Goal: Task Accomplishment & Management: Manage account settings

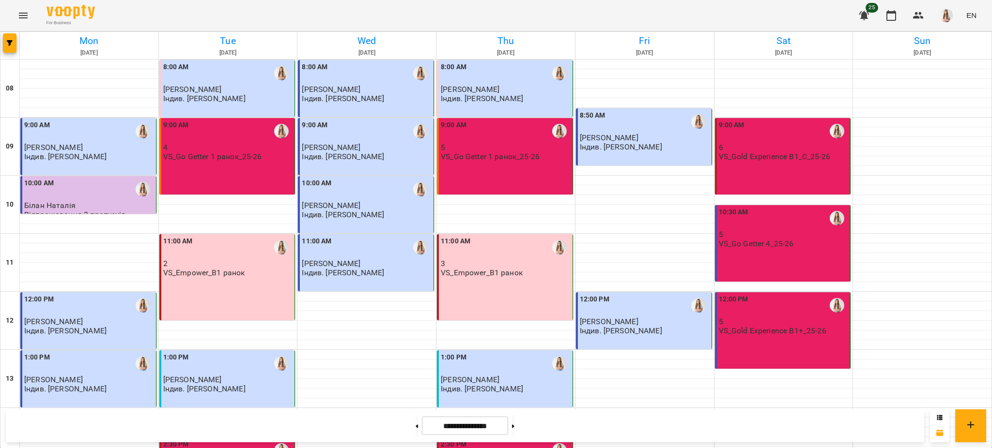
scroll to position [387, 0]
click at [514, 430] on button at bounding box center [513, 426] width 2 height 21
type input "**********"
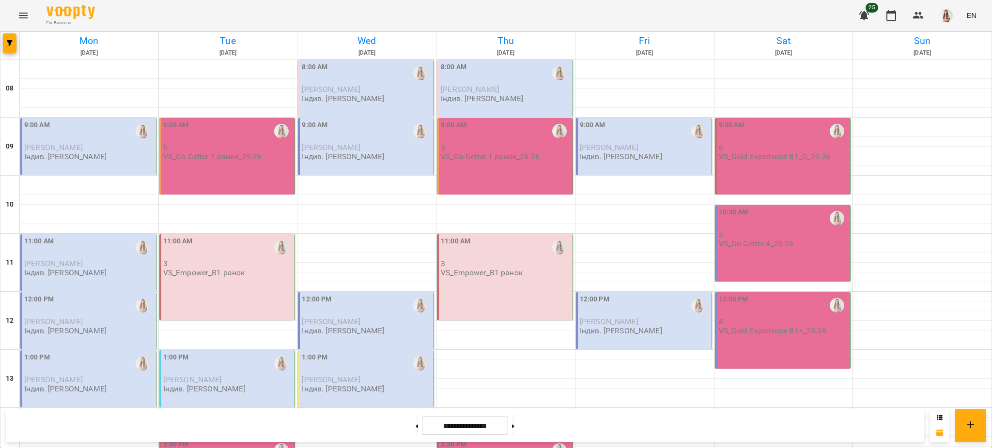
scroll to position [129, 0]
click at [79, 293] on div "12:00 PM [PERSON_NAME]. [PERSON_NAME]" at bounding box center [88, 321] width 136 height 57
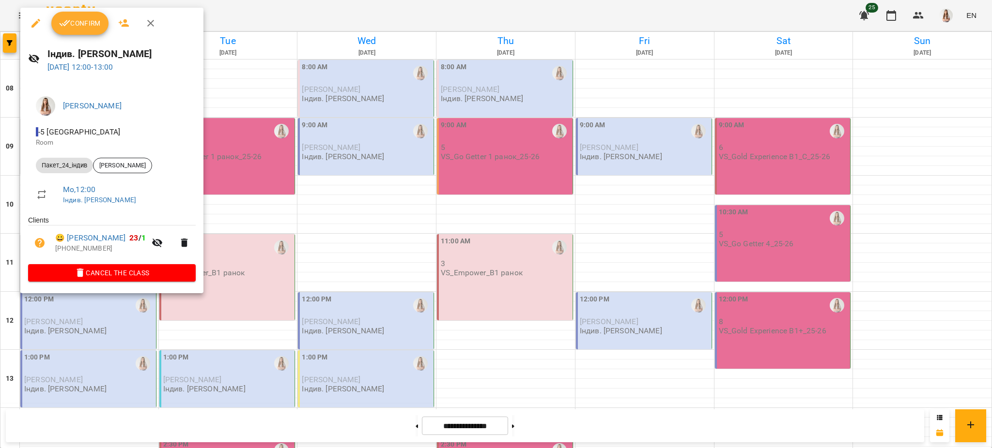
click at [119, 281] on button "Cancel the class" at bounding box center [112, 272] width 168 height 17
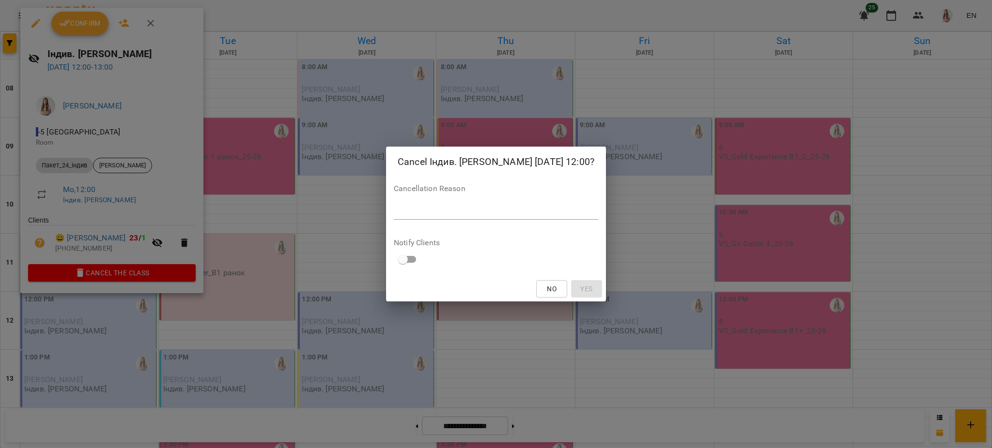
click at [552, 210] on textarea at bounding box center [496, 211] width 204 height 9
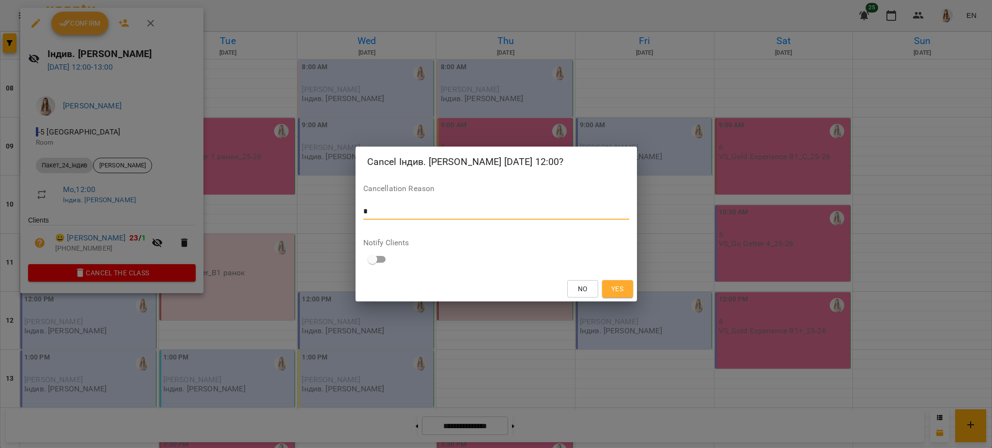
type textarea "*"
click at [634, 289] on div "No Yes" at bounding box center [496, 289] width 281 height 25
click at [622, 291] on span "Yes" at bounding box center [617, 289] width 12 height 12
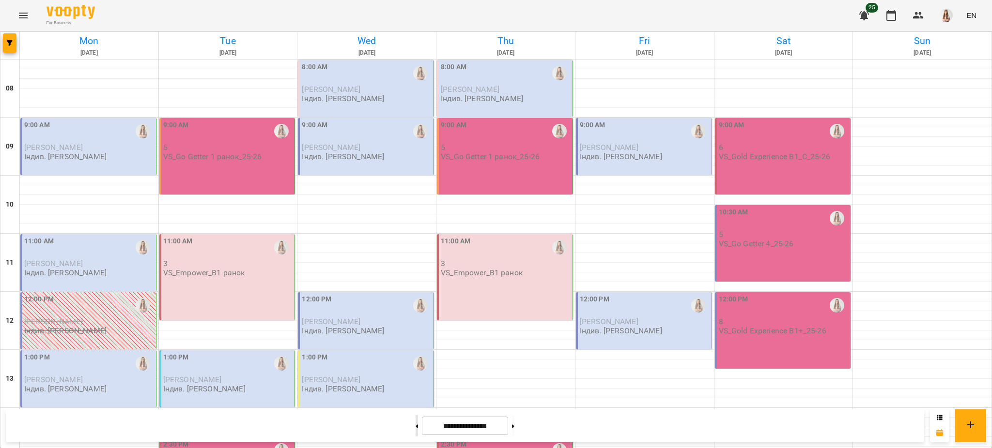
click at [416, 427] on button at bounding box center [417, 426] width 2 height 21
type input "**********"
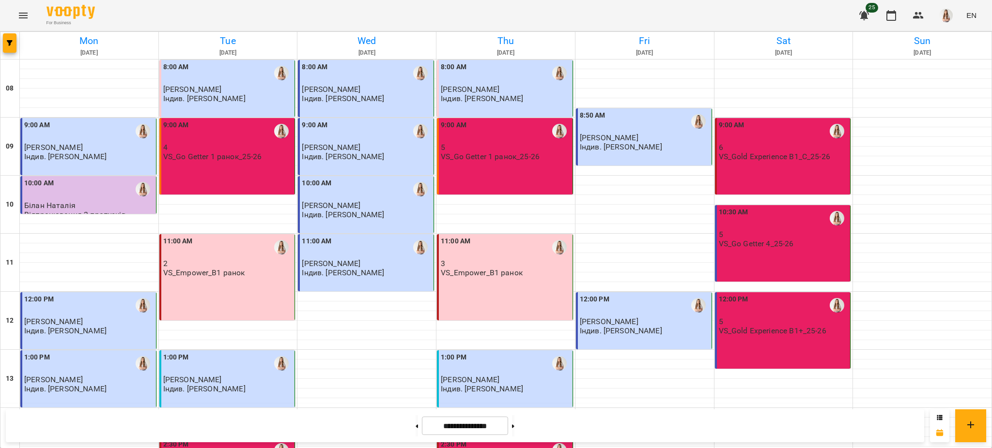
scroll to position [0, 0]
click at [343, 193] on div "10:00 AM" at bounding box center [367, 189] width 130 height 22
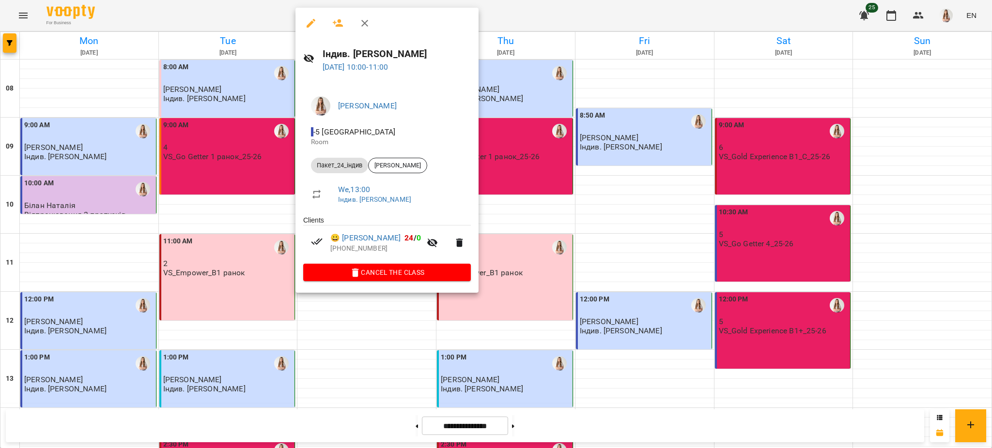
click at [316, 20] on icon "button" at bounding box center [311, 23] width 12 height 12
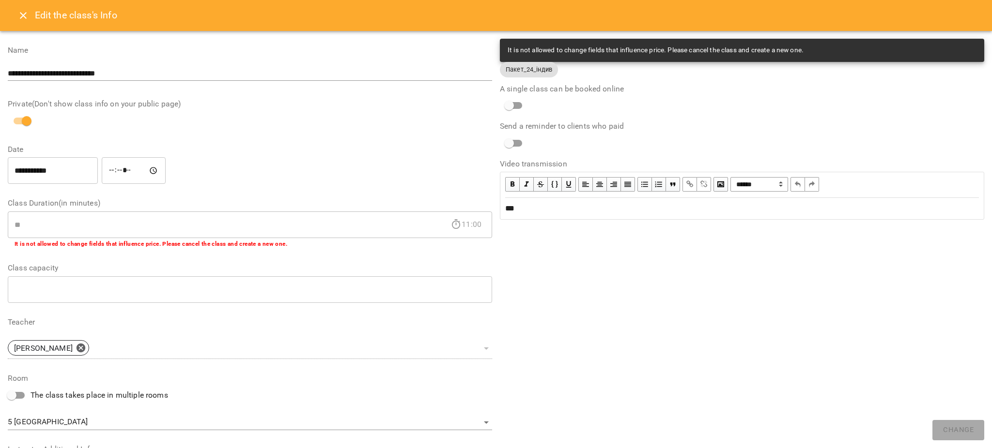
click at [19, 23] on button "Close" at bounding box center [23, 15] width 23 height 23
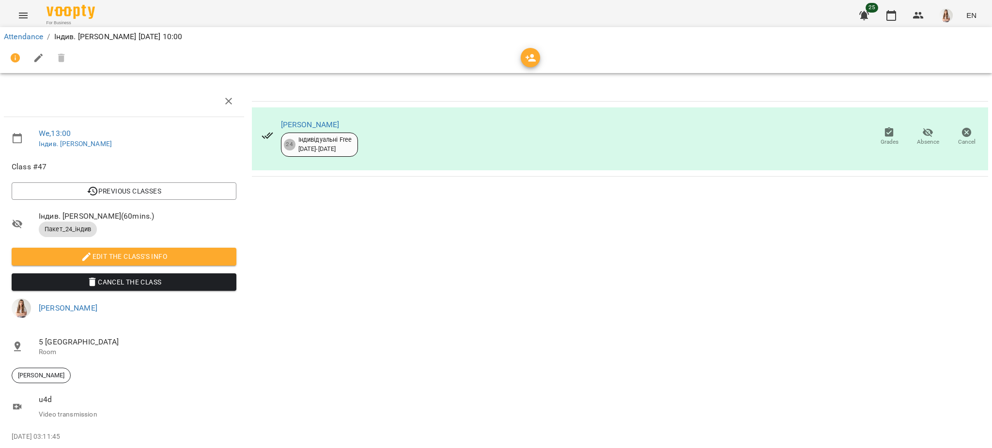
click at [23, 16] on icon "Menu" at bounding box center [23, 16] width 12 height 12
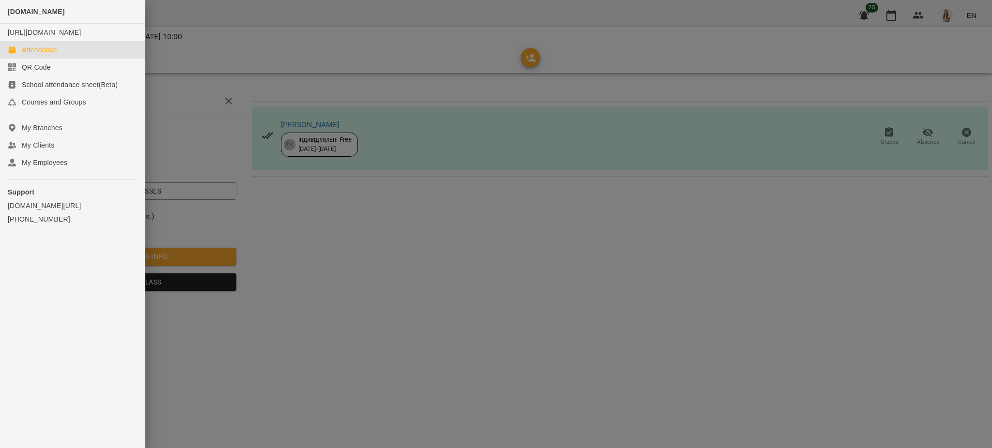
click at [41, 55] on div "Attendance" at bounding box center [39, 50] width 35 height 10
